Goal: Find specific page/section: Find specific page/section

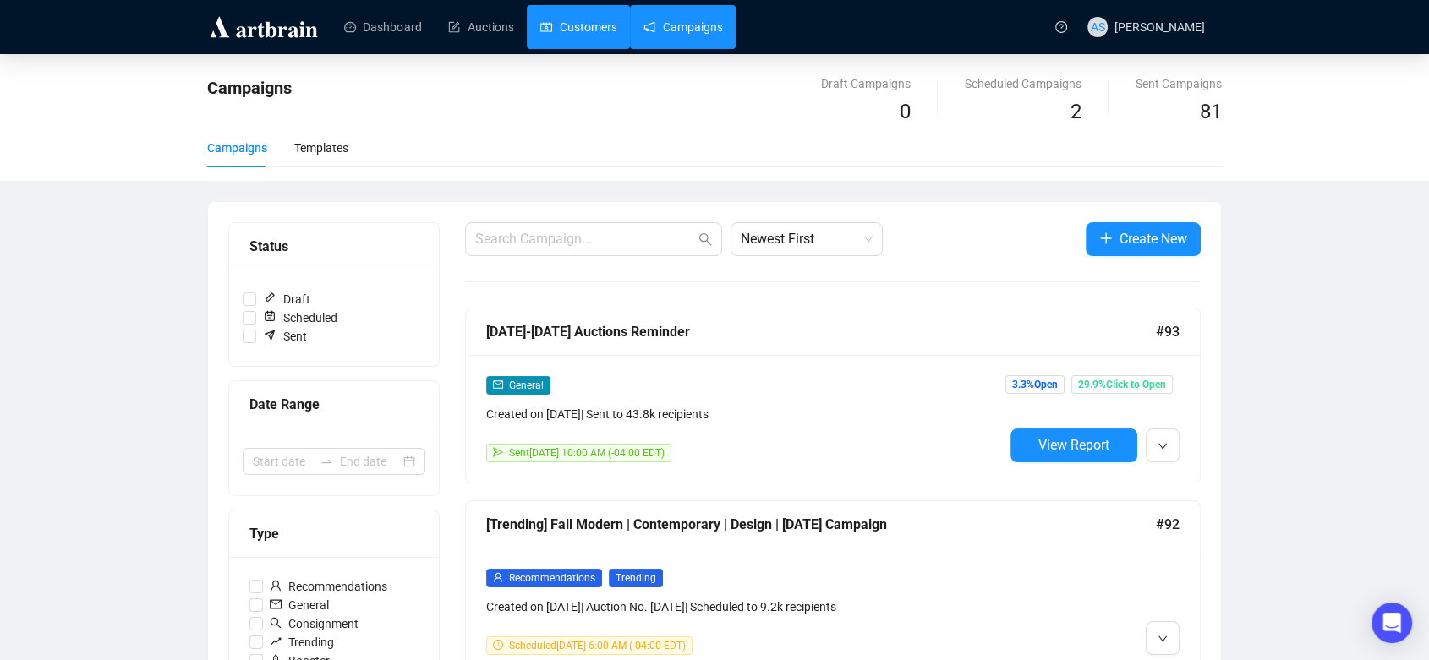
click at [582, 39] on link "Customers" at bounding box center [578, 27] width 76 height 44
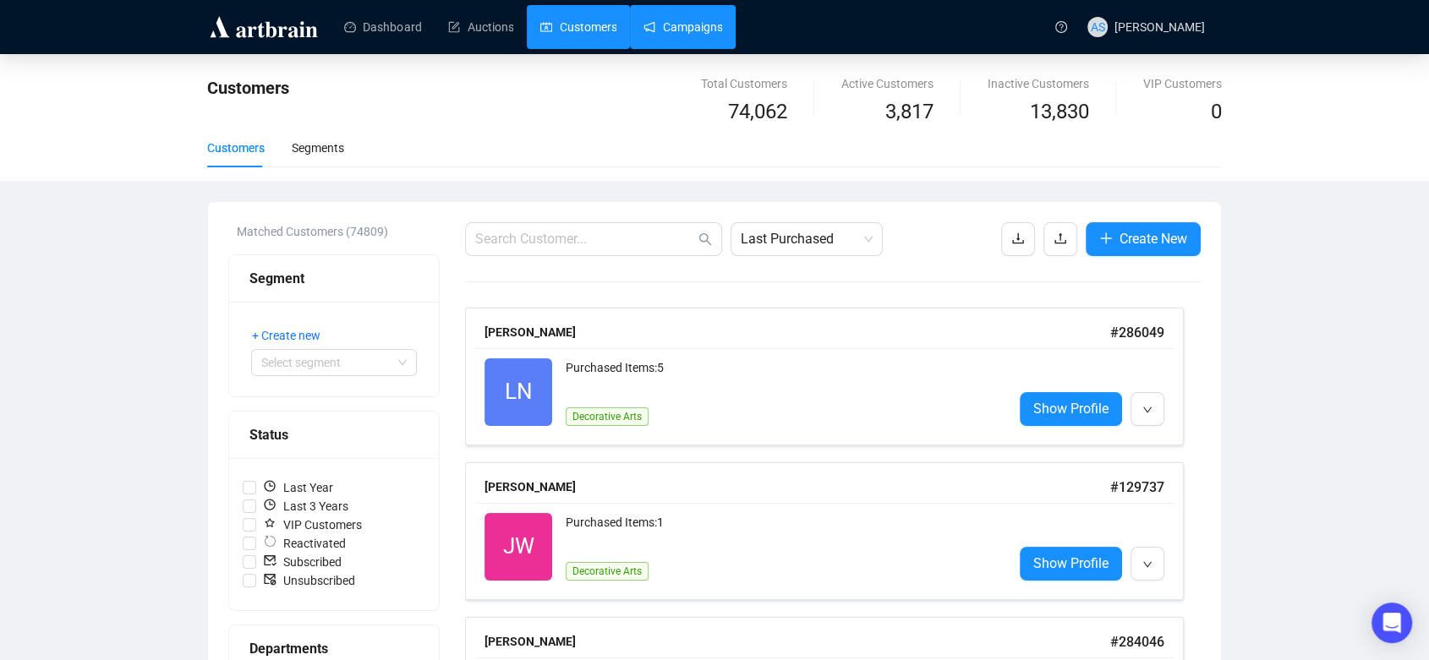
click at [656, 40] on link "Campaigns" at bounding box center [682, 27] width 79 height 44
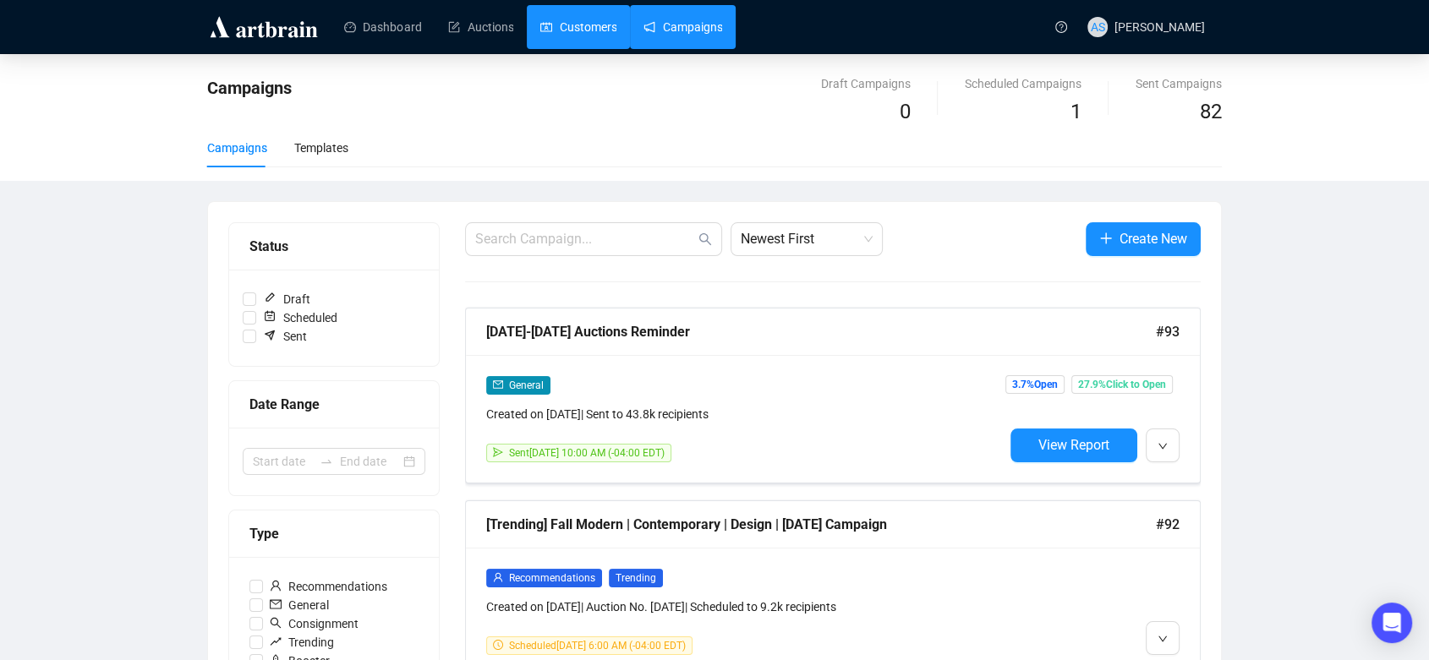
click at [572, 41] on link "Customers" at bounding box center [578, 27] width 76 height 44
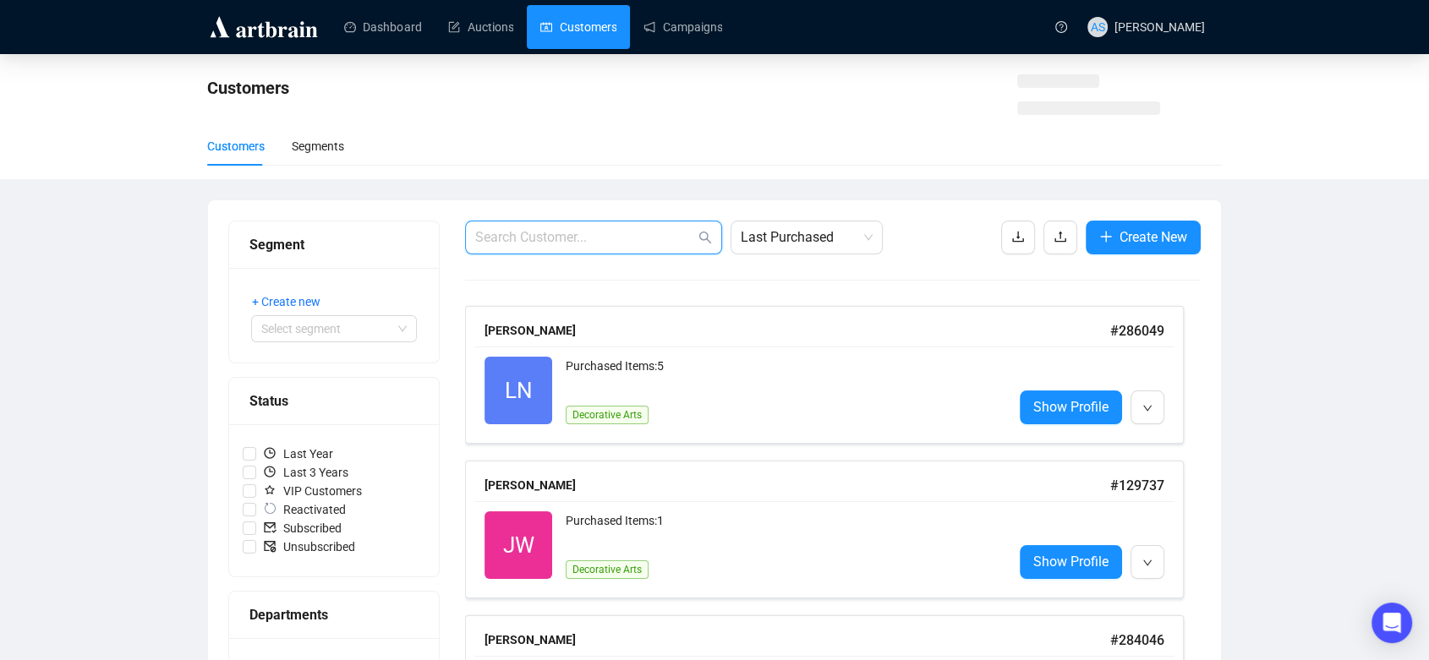
click at [574, 231] on input "text" at bounding box center [585, 237] width 220 height 20
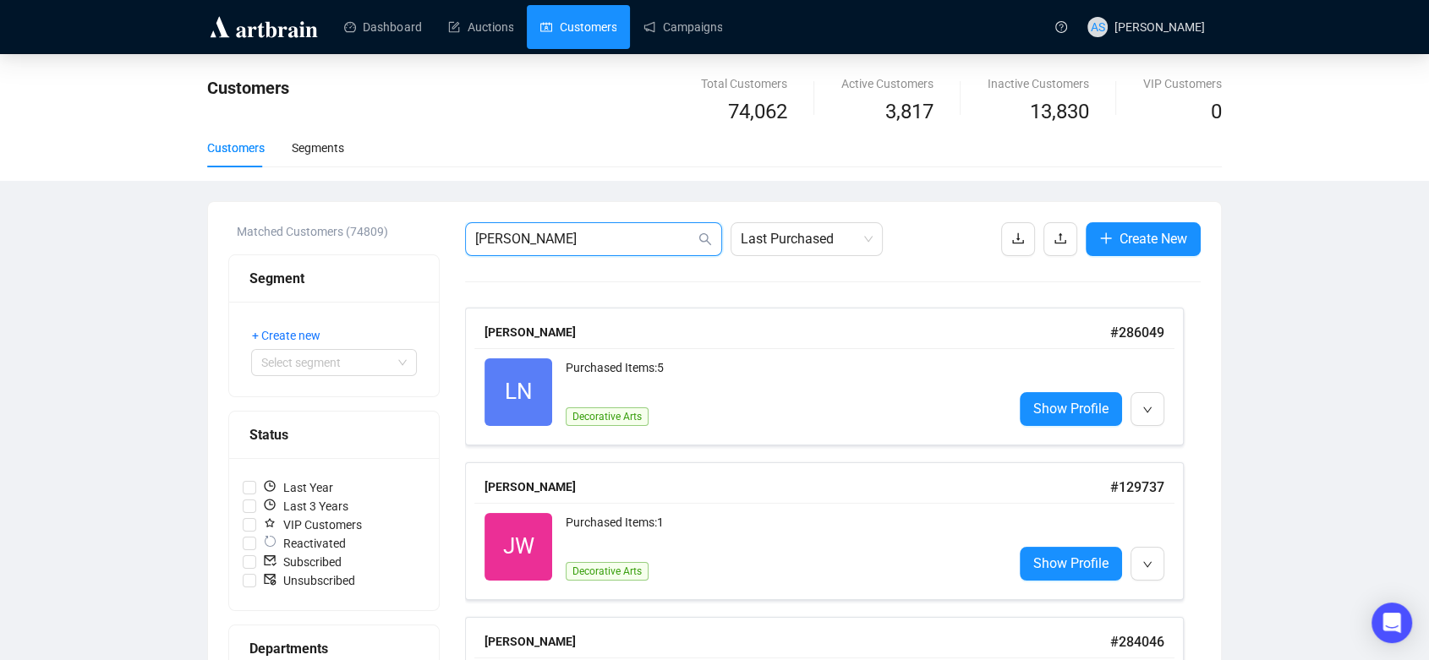
type input "[PERSON_NAME]"
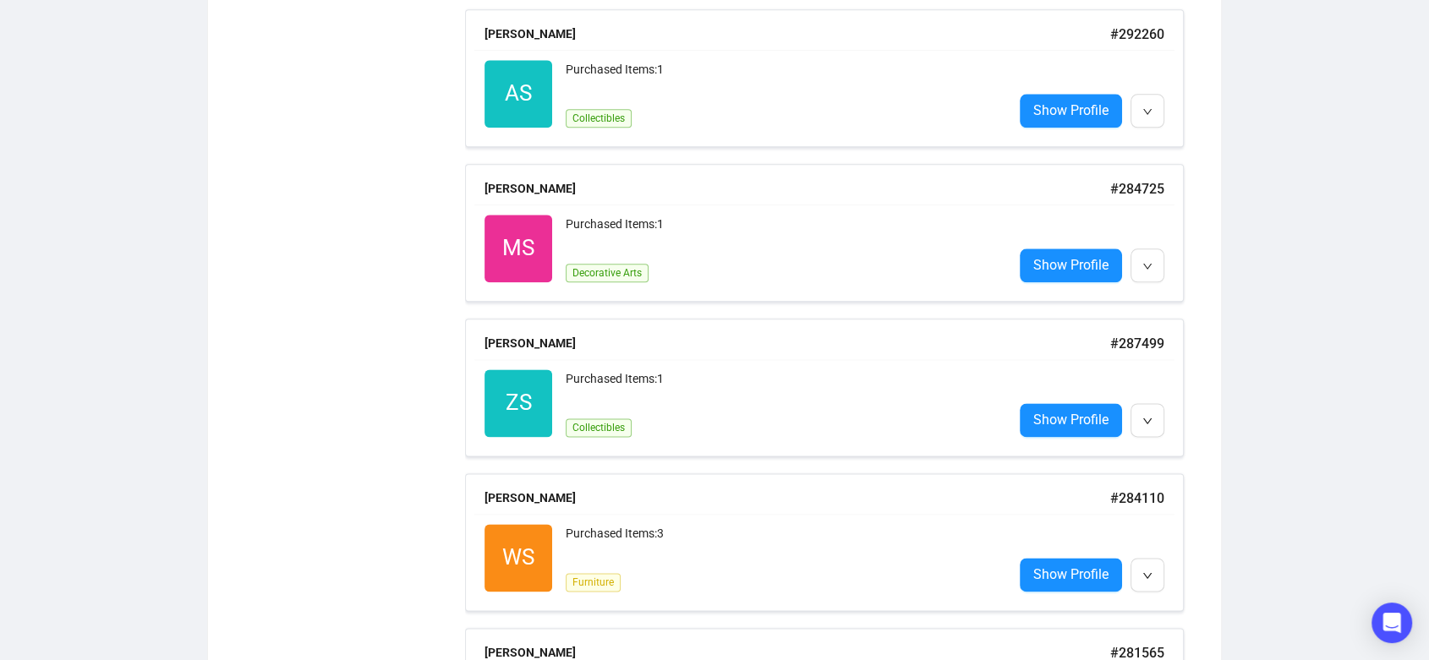
scroll to position [8499, 0]
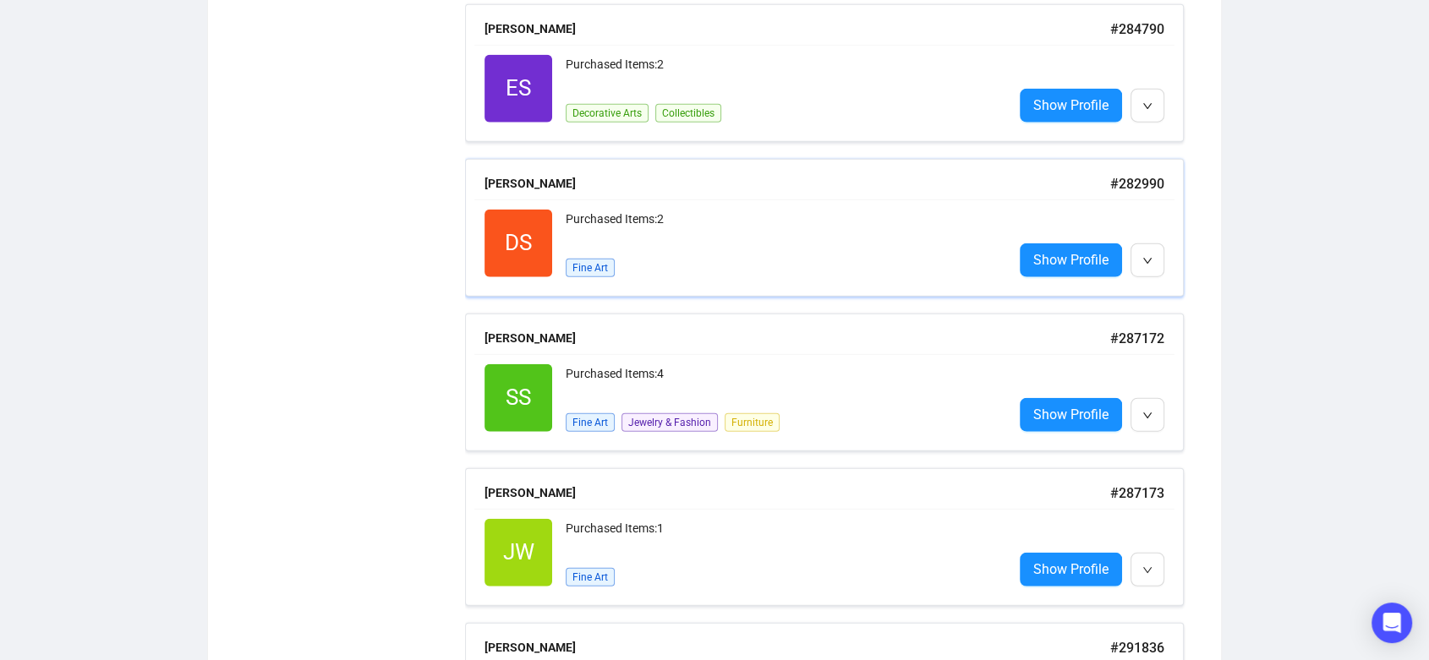
drag, startPoint x: 659, startPoint y: 293, endPoint x: 671, endPoint y: 250, distance: 44.9
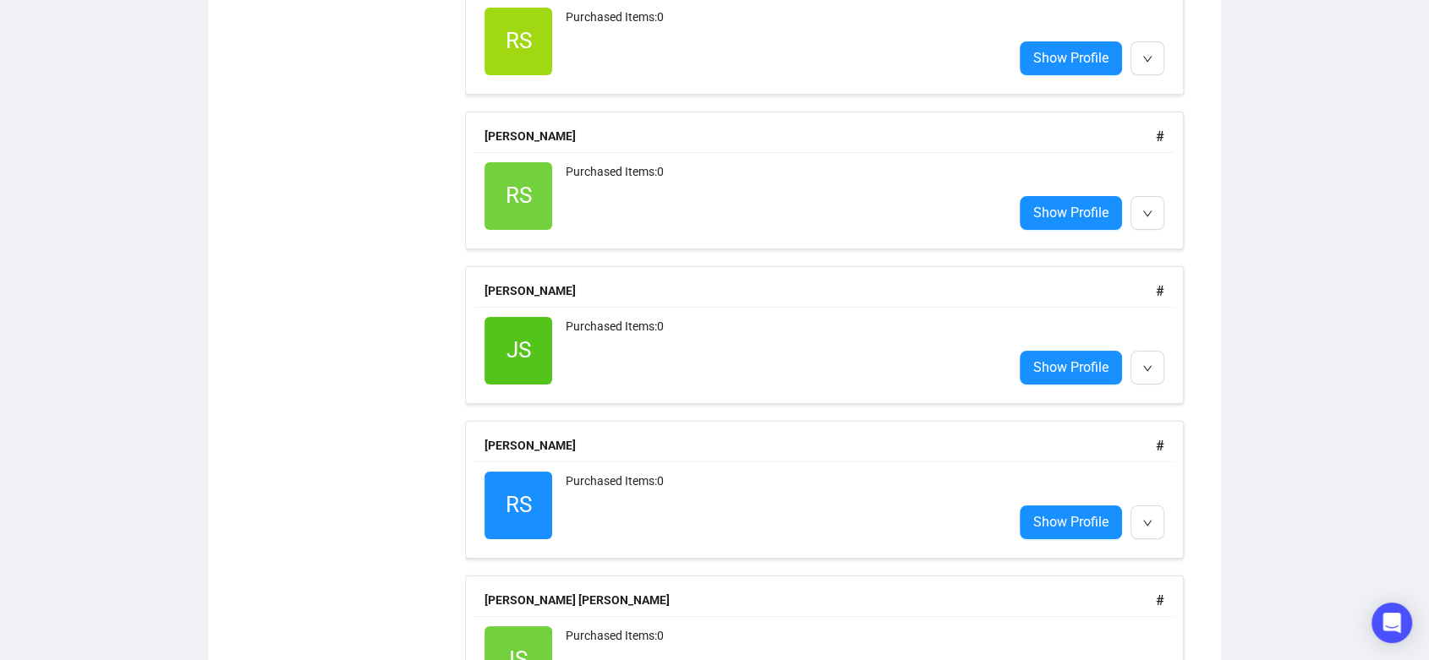
scroll to position [19379, 0]
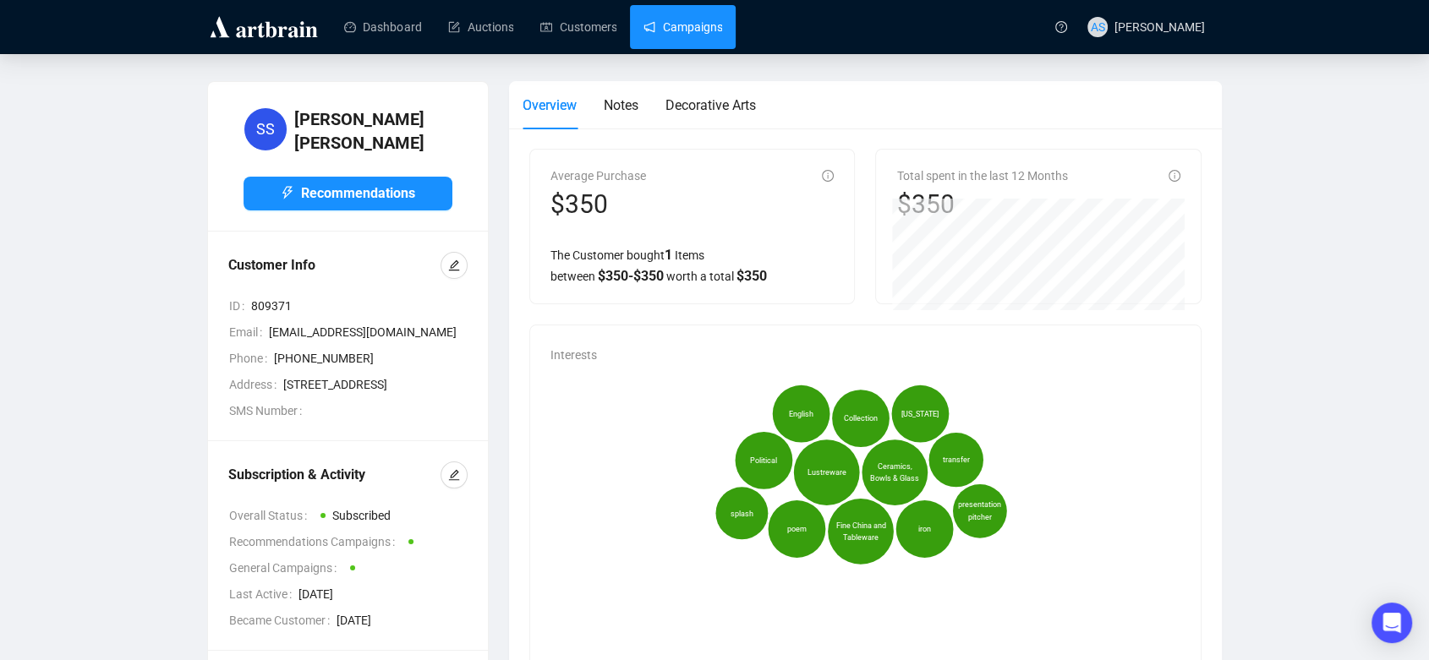
click at [699, 26] on link "Campaigns" at bounding box center [682, 27] width 79 height 44
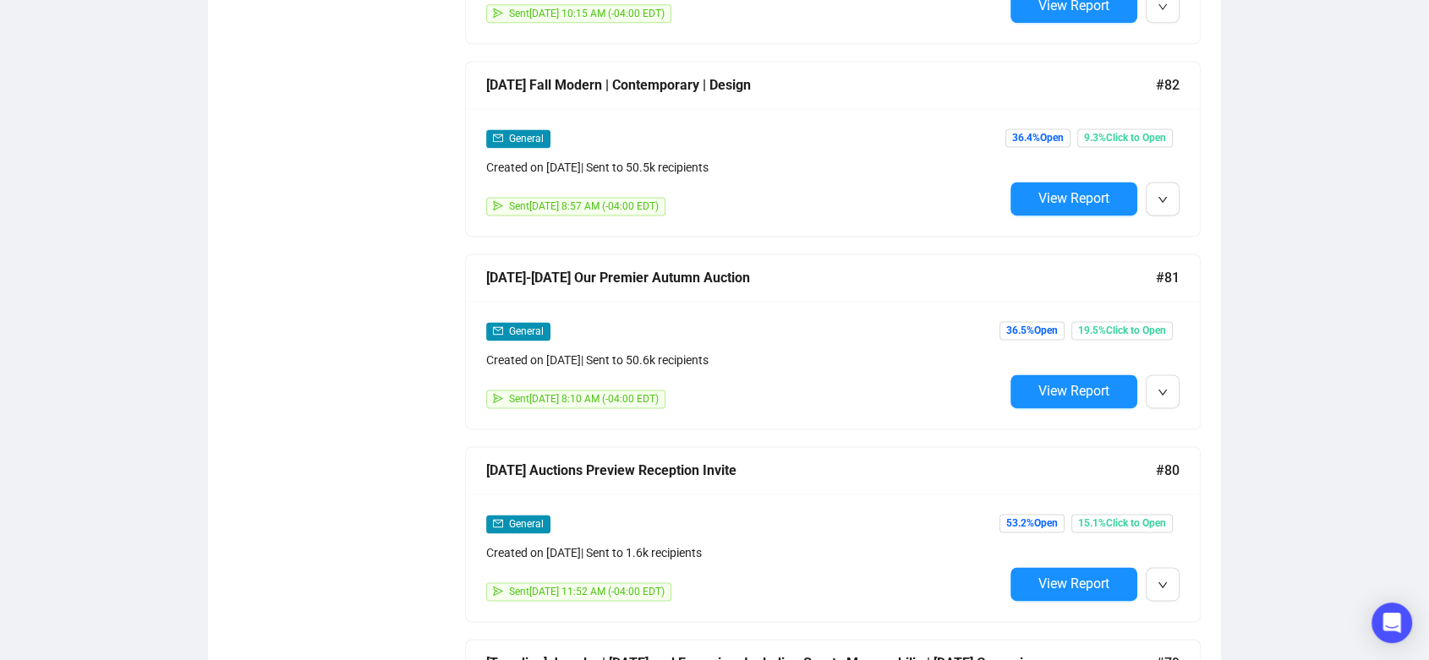
scroll to position [2388, 0]
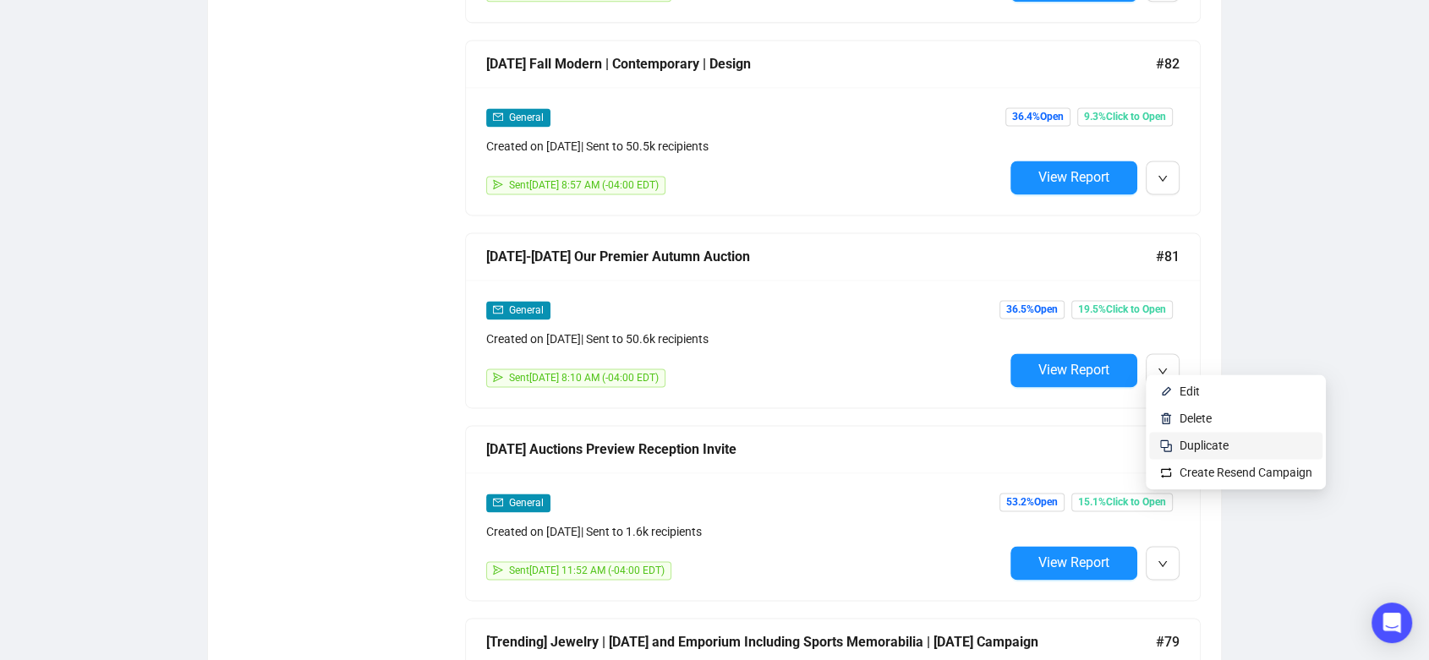
click at [1184, 446] on span "Duplicate" at bounding box center [1203, 446] width 49 height 14
